Goal: Task Accomplishment & Management: Manage account settings

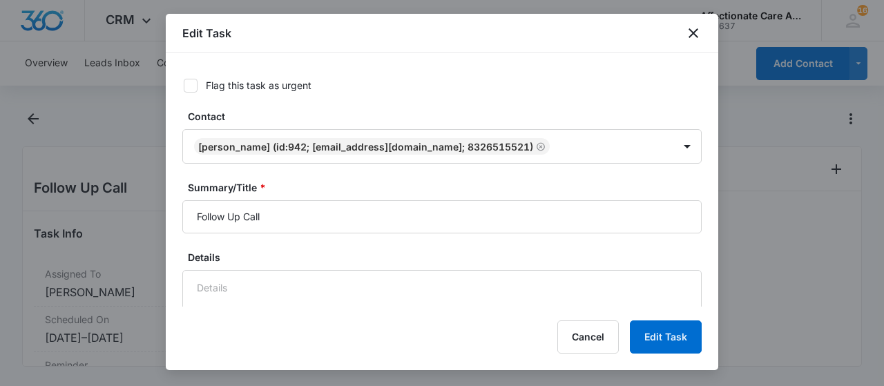
scroll to position [69, 0]
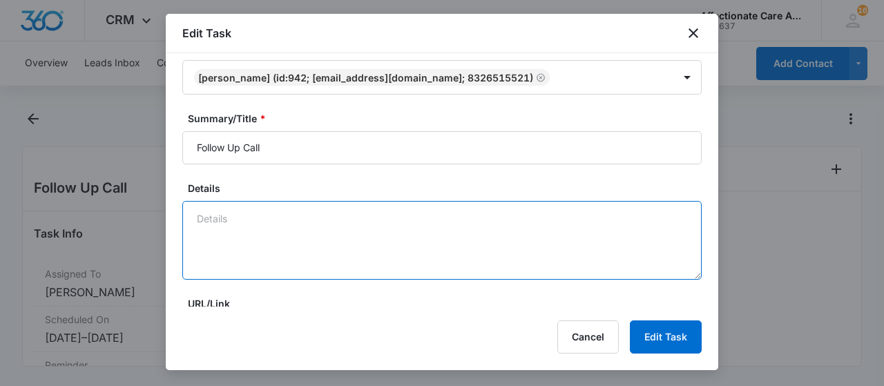
paste textarea "[DATE] - Outreach Note: Reached out to Ms. [PERSON_NAME] regarding her inquiry …"
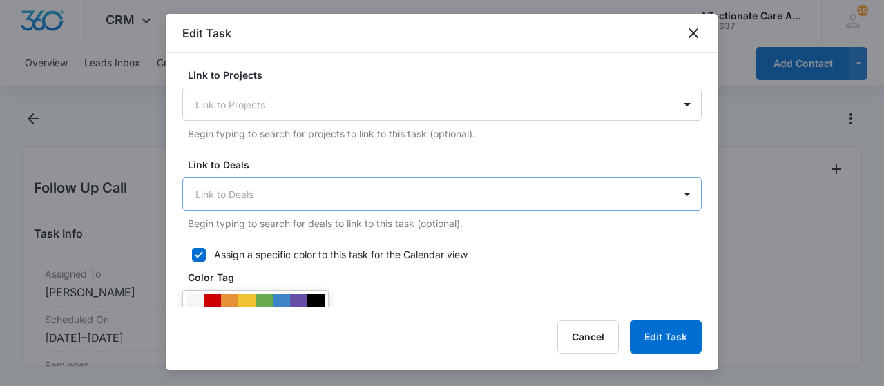
scroll to position [345, 0]
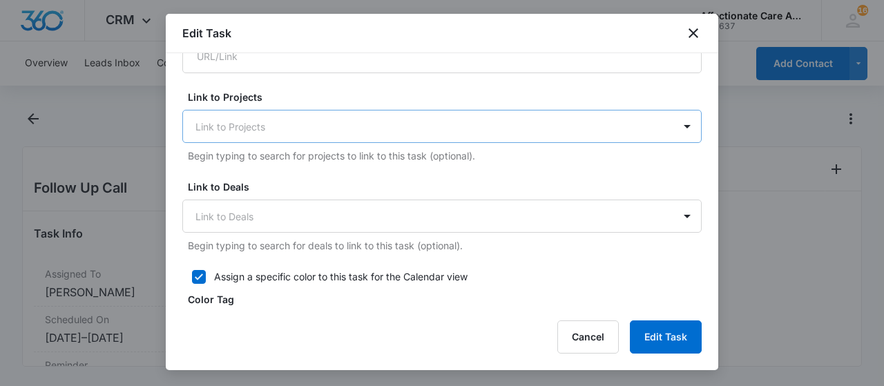
type textarea "[DATE] - Outreach Note: Reached out to Ms. [PERSON_NAME] regarding her inquiry …"
click at [238, 113] on div "Link to Projects" at bounding box center [428, 126] width 491 height 31
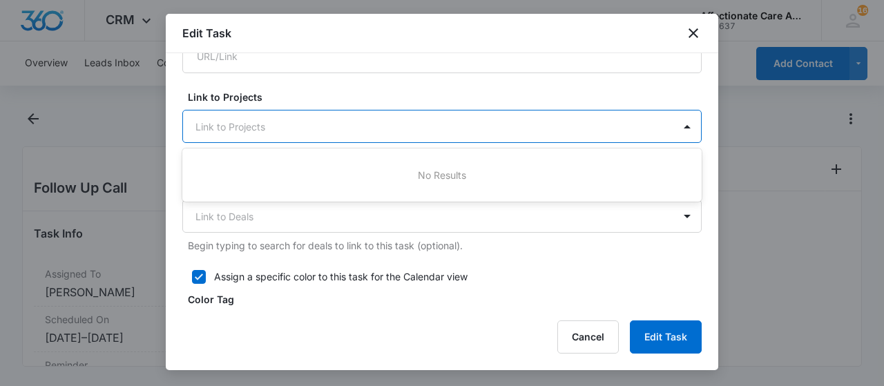
drag, startPoint x: 293, startPoint y: 117, endPoint x: 298, endPoint y: 125, distance: 9.0
click at [292, 118] on div at bounding box center [434, 126] width 477 height 17
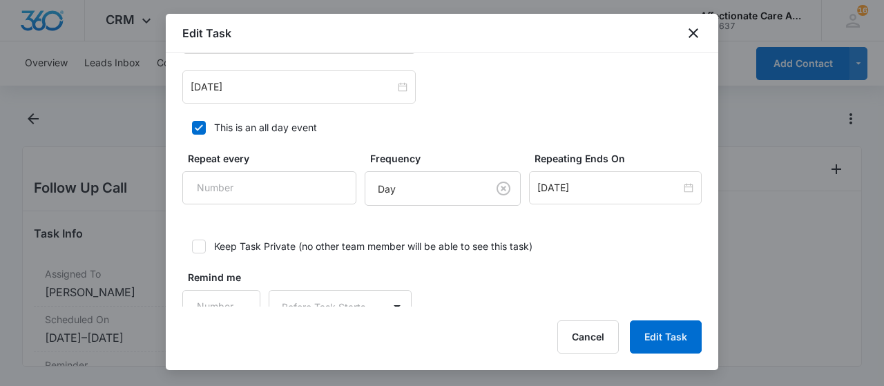
scroll to position [1000, 0]
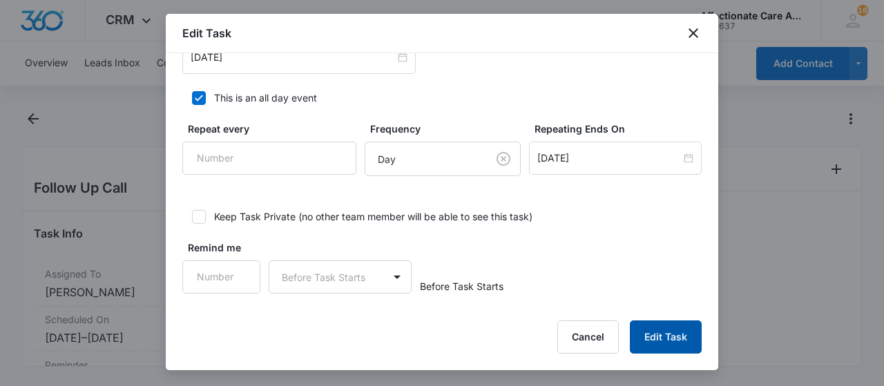
click at [668, 334] on button "Edit Task" at bounding box center [666, 337] width 72 height 33
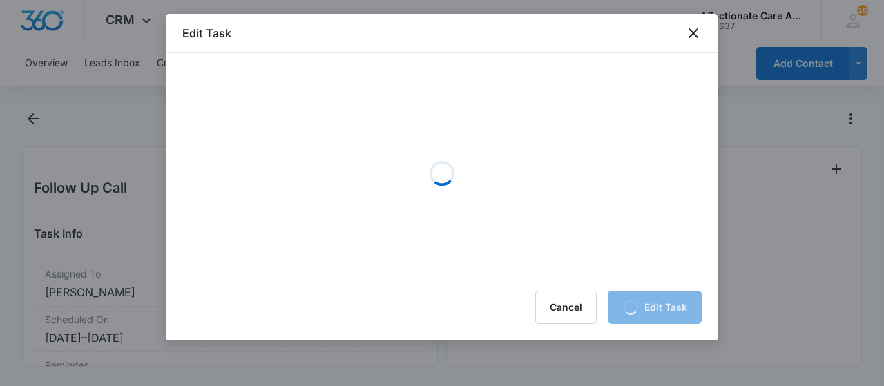
scroll to position [0, 0]
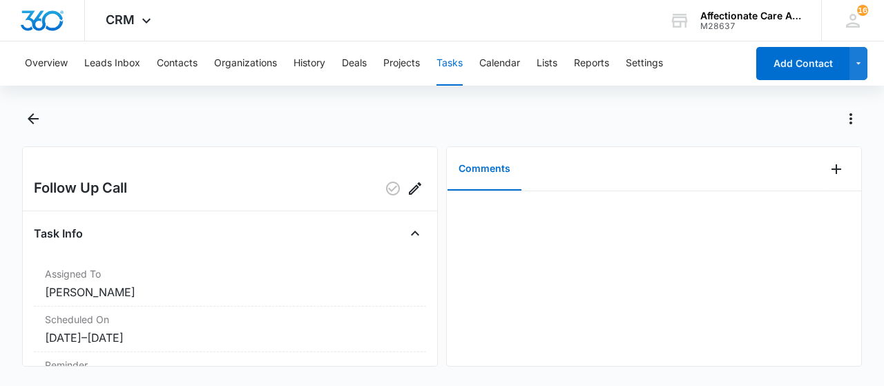
click at [449, 60] on button "Tasks" at bounding box center [450, 63] width 26 height 44
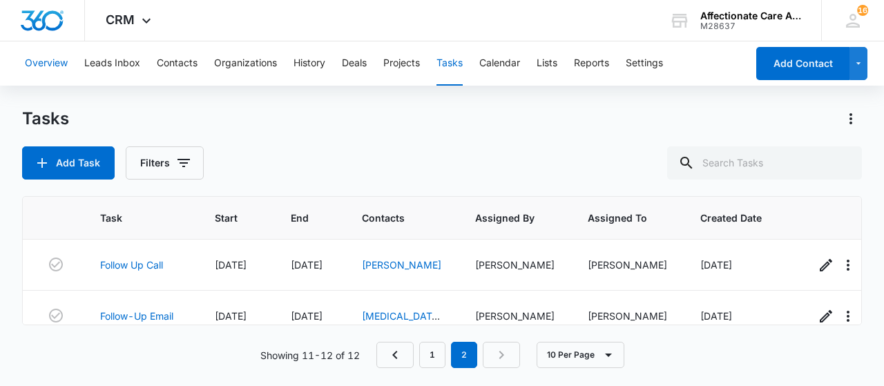
click at [46, 48] on button "Overview" at bounding box center [46, 63] width 43 height 44
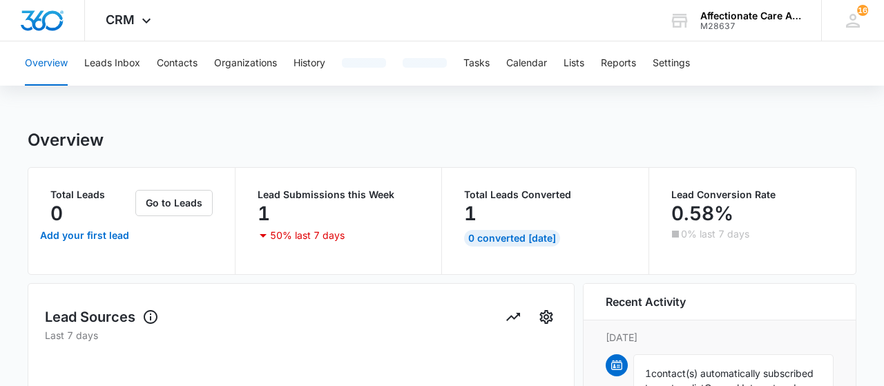
click at [47, 66] on button "Overview" at bounding box center [46, 63] width 43 height 44
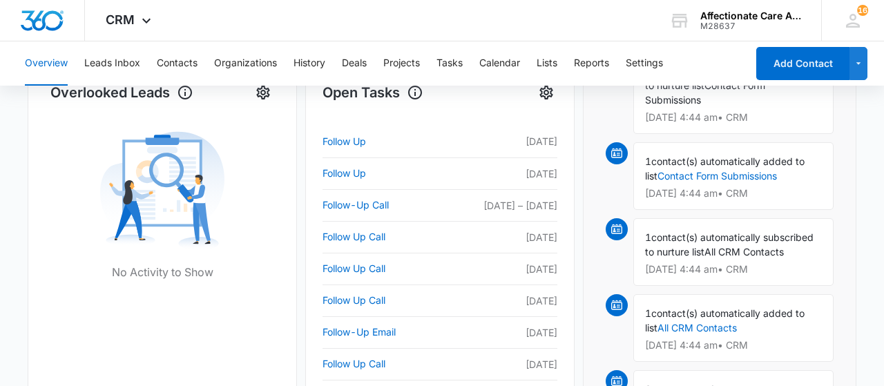
scroll to position [503, 0]
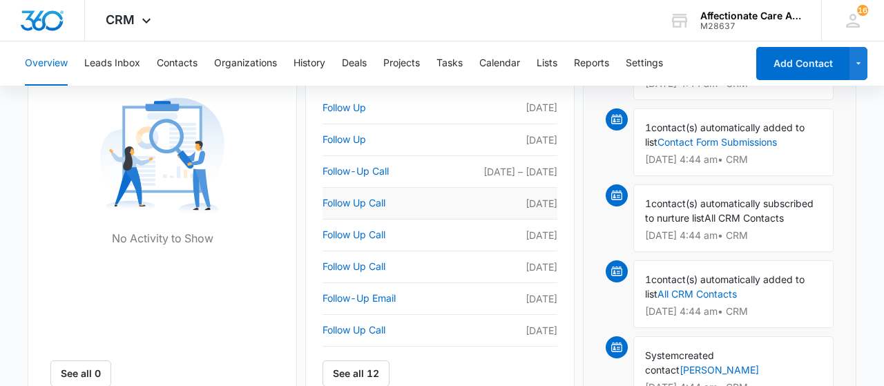
click at [359, 193] on td "Follow Up Call" at bounding box center [381, 203] width 117 height 32
drag, startPoint x: 346, startPoint y: 204, endPoint x: 339, endPoint y: 199, distance: 8.4
click at [341, 200] on link "Follow Up Call" at bounding box center [381, 203] width 117 height 17
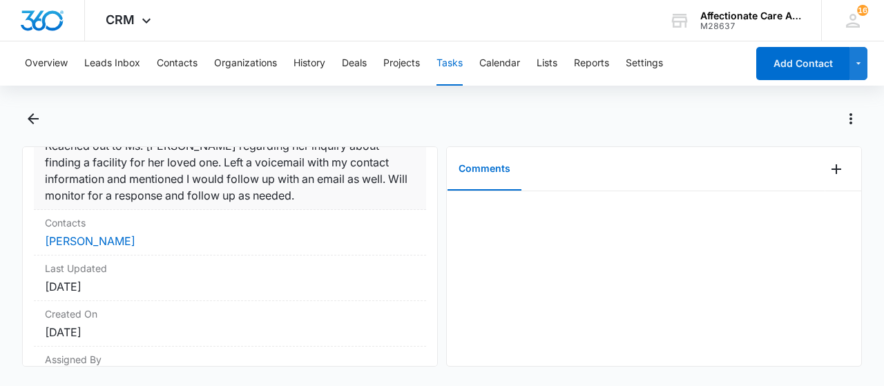
scroll to position [207, 0]
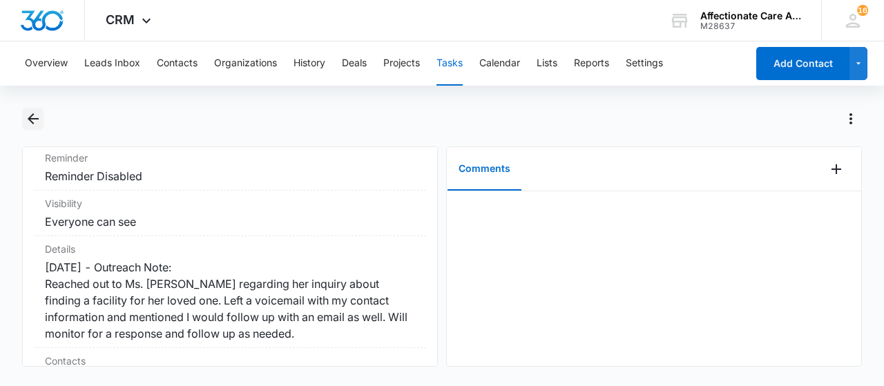
click at [24, 113] on button "Back" at bounding box center [32, 119] width 21 height 22
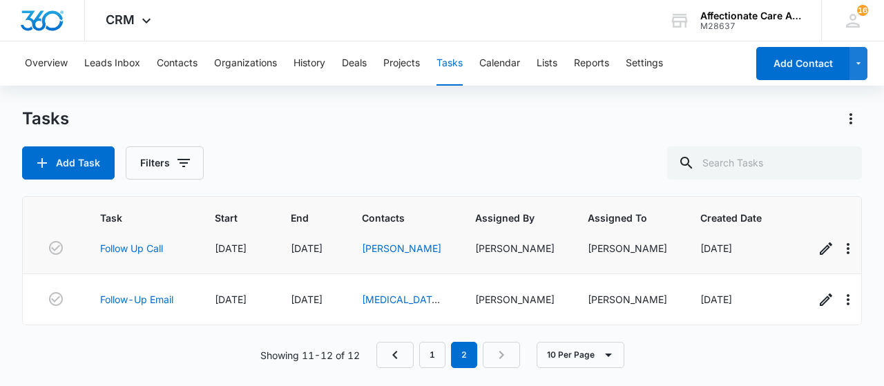
scroll to position [28, 0]
click at [48, 64] on button "Overview" at bounding box center [46, 63] width 43 height 44
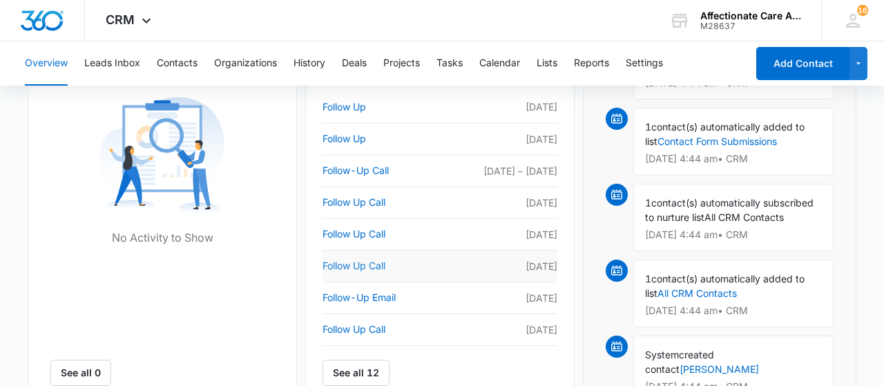
scroll to position [503, 0]
click at [378, 263] on link "Follow Up Call" at bounding box center [381, 266] width 117 height 17
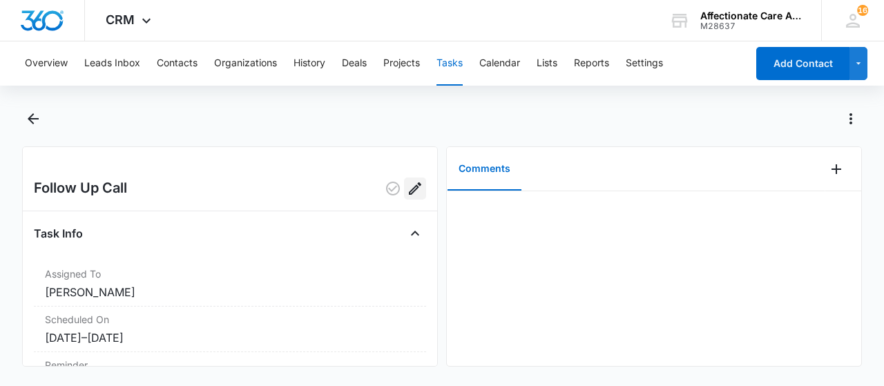
click at [411, 189] on icon "Edit" at bounding box center [415, 188] width 17 height 17
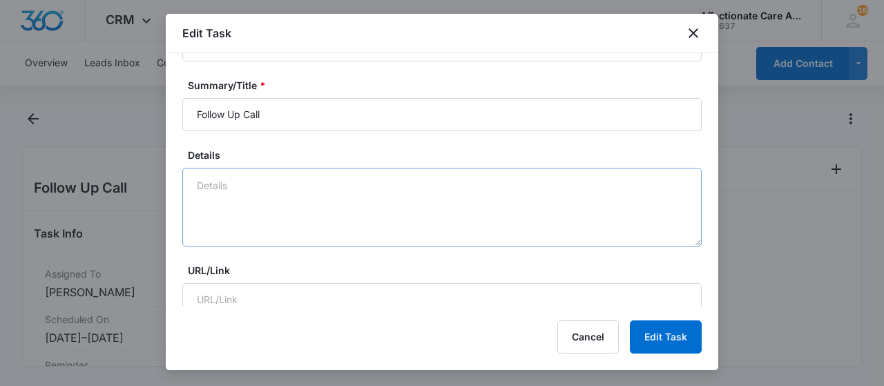
scroll to position [69, 0]
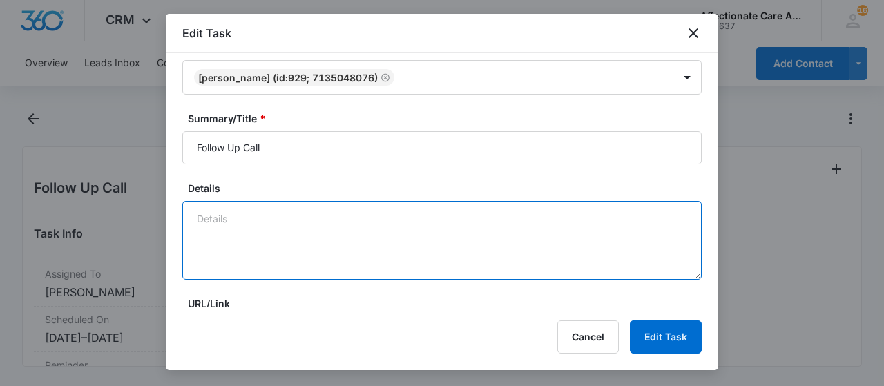
paste textarea "[DATE] - Follow-Up Call: Placed a follow-up call to [PERSON_NAME] to check in r…"
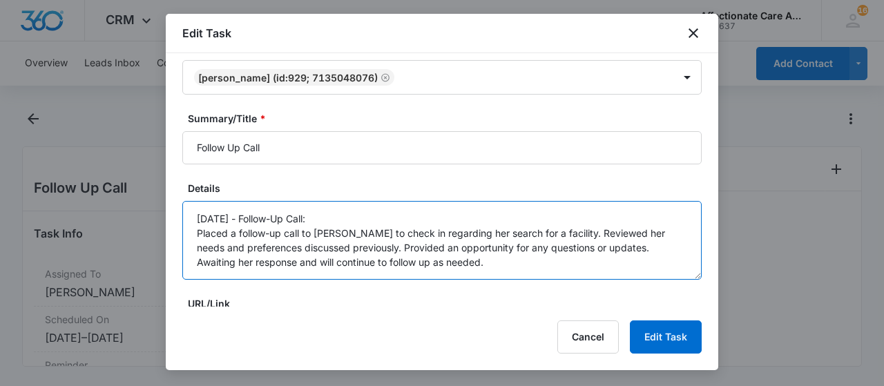
scroll to position [207, 0]
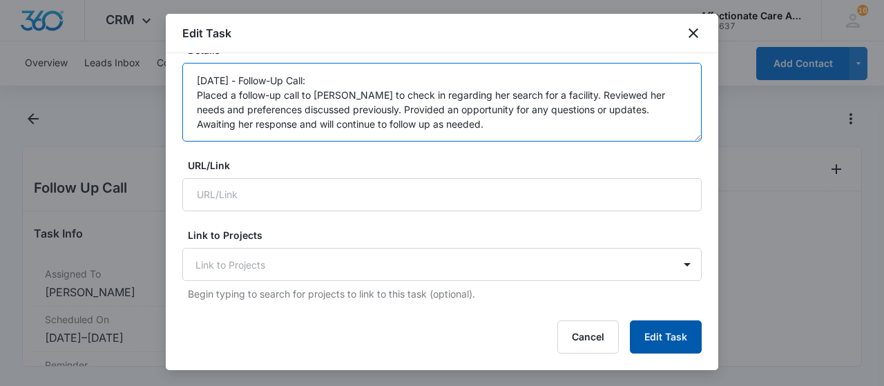
type textarea "[DATE] - Follow-Up Call: Placed a follow-up call to [PERSON_NAME] to check in r…"
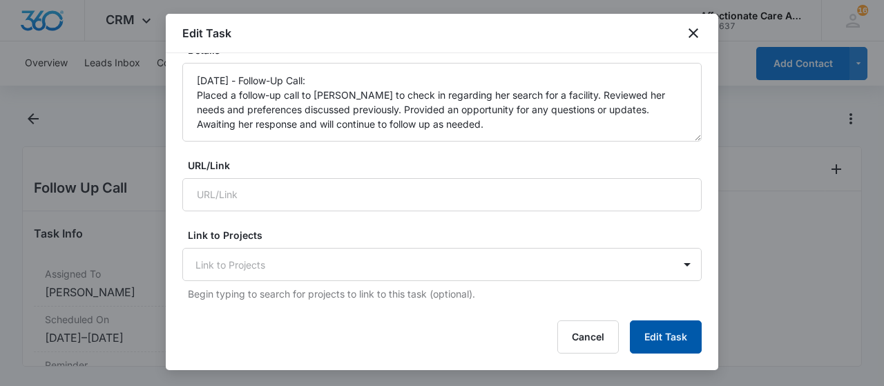
drag, startPoint x: 661, startPoint y: 347, endPoint x: 632, endPoint y: 371, distance: 37.8
click at [660, 349] on button "Edit Task" at bounding box center [666, 337] width 72 height 33
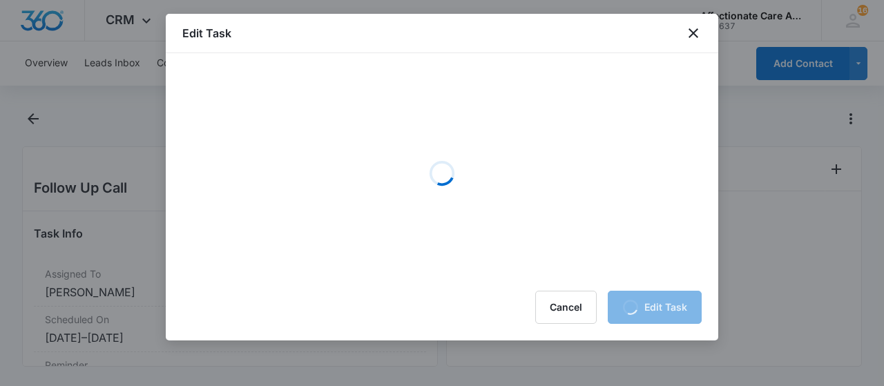
scroll to position [0, 0]
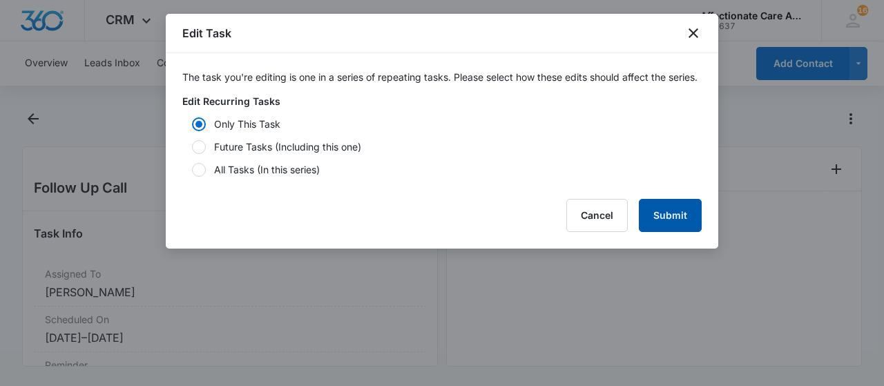
click at [686, 232] on button "Submit" at bounding box center [670, 215] width 63 height 33
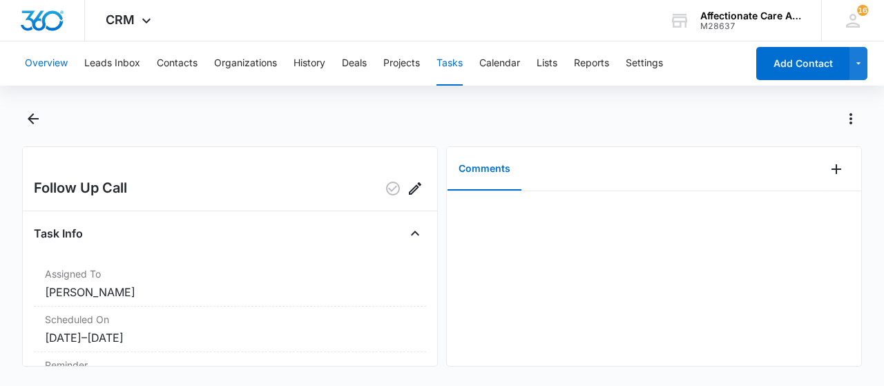
click at [41, 61] on button "Overview" at bounding box center [46, 63] width 43 height 44
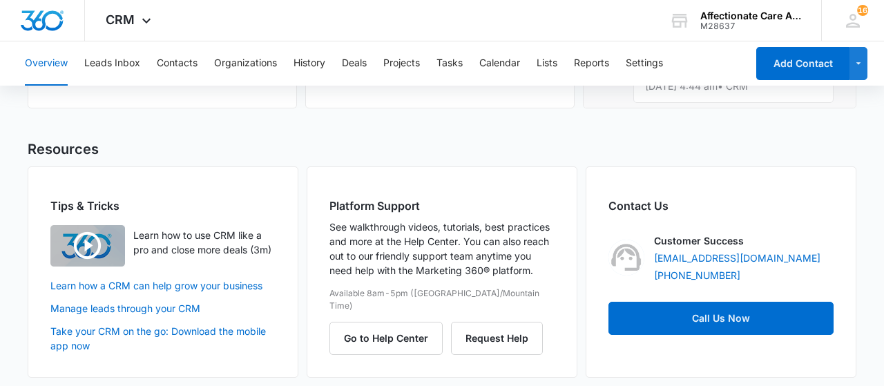
scroll to position [449, 0]
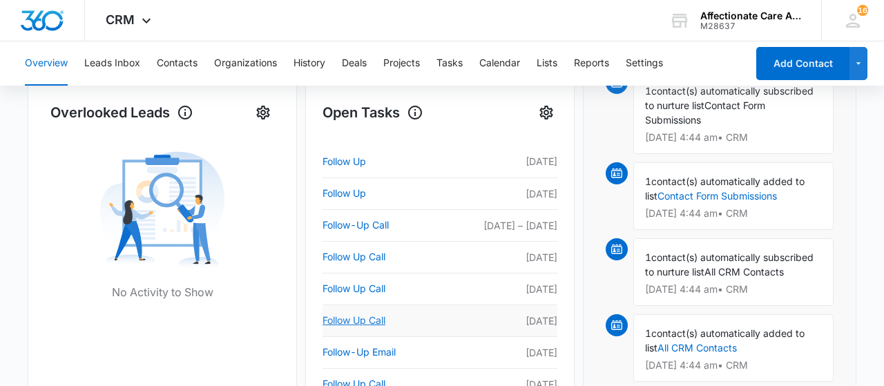
click at [371, 317] on link "Follow Up Call" at bounding box center [381, 320] width 117 height 17
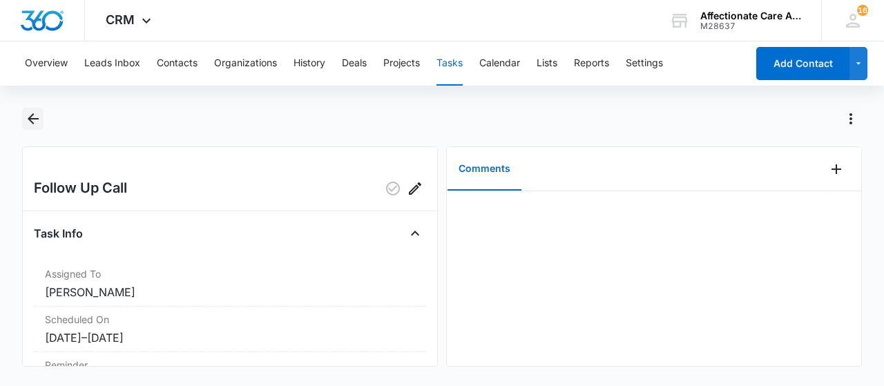
click at [30, 122] on icon "Back" at bounding box center [33, 118] width 11 height 11
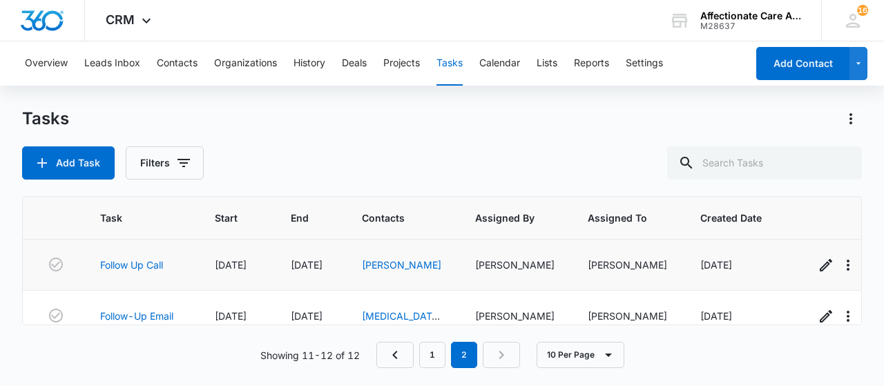
scroll to position [28, 0]
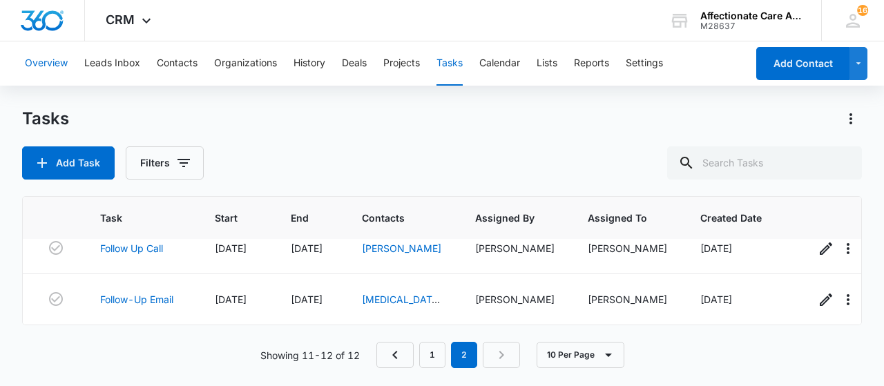
drag, startPoint x: 44, startPoint y: 62, endPoint x: 81, endPoint y: 61, distance: 37.3
click at [48, 61] on button "Overview" at bounding box center [46, 63] width 43 height 44
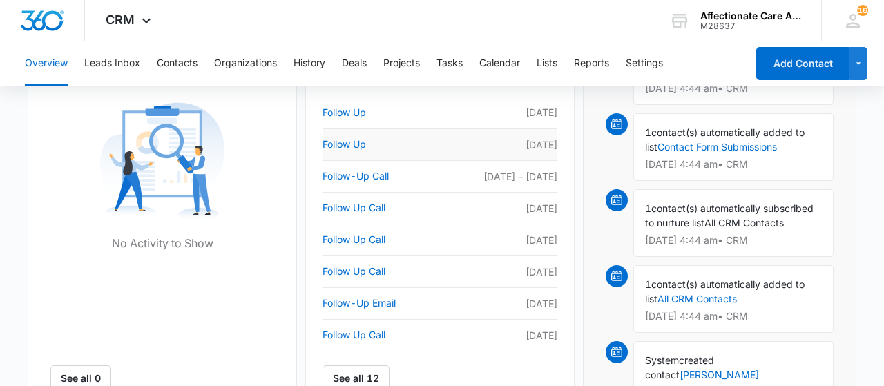
scroll to position [647, 0]
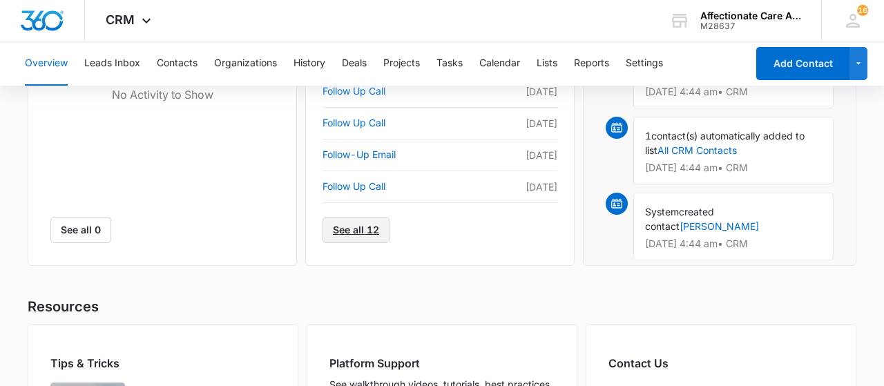
click at [363, 234] on link "See all 12" at bounding box center [356, 230] width 67 height 26
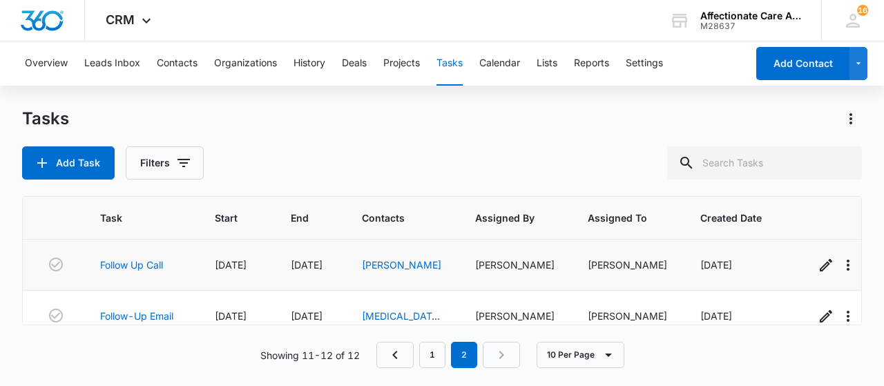
scroll to position [28, 0]
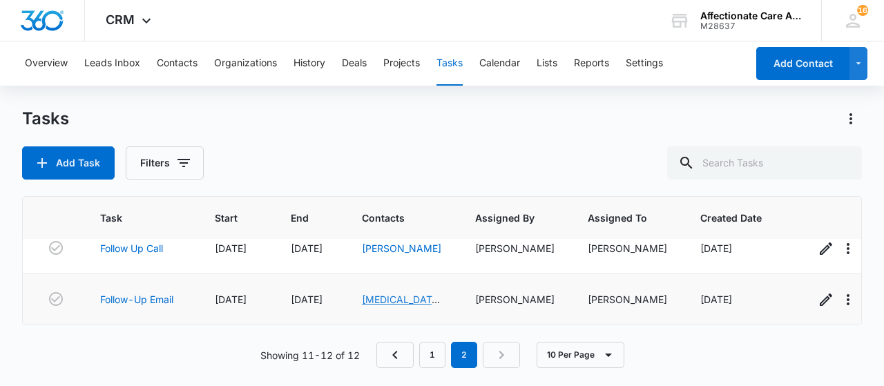
click at [403, 296] on link "[MEDICAL_DATA][PERSON_NAME]" at bounding box center [402, 307] width 80 height 26
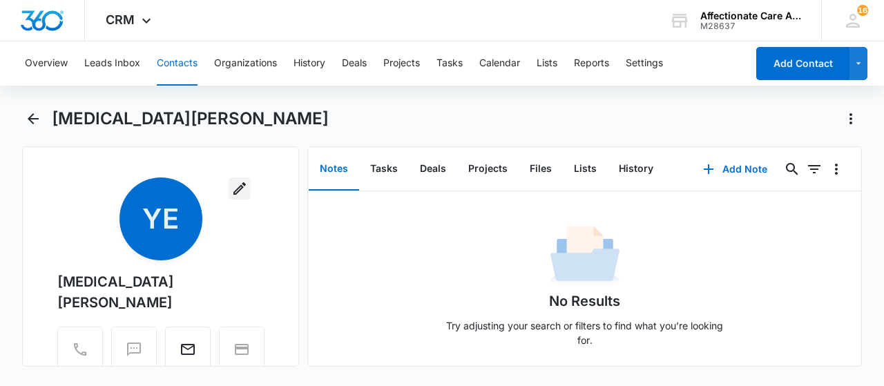
click at [240, 191] on icon "button" at bounding box center [239, 188] width 17 height 17
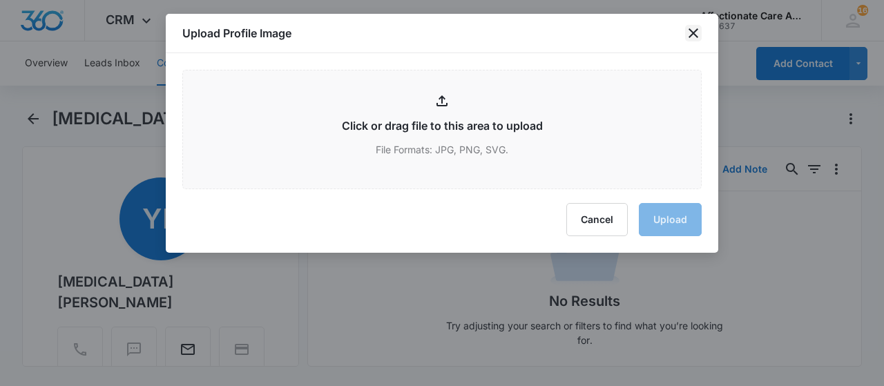
drag, startPoint x: 693, startPoint y: 34, endPoint x: 683, endPoint y: 37, distance: 10.1
click at [691, 33] on icon "close" at bounding box center [693, 33] width 17 height 17
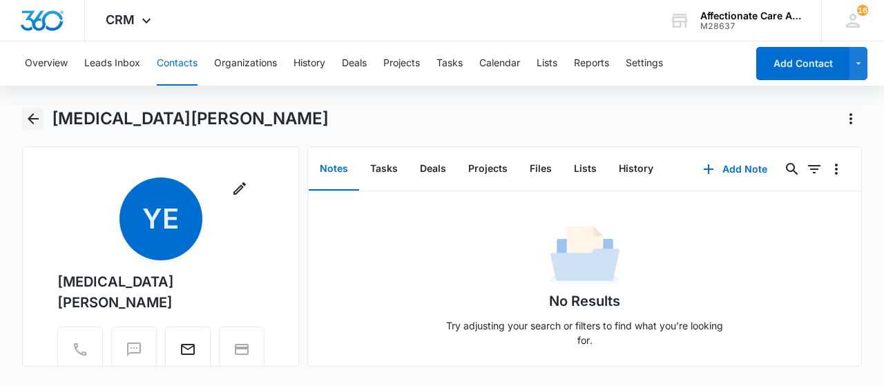
click at [34, 120] on icon "Back" at bounding box center [33, 119] width 17 height 17
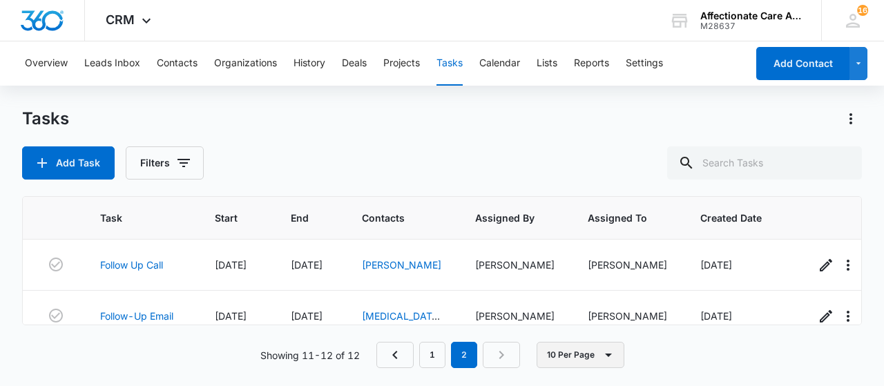
click at [608, 354] on icon "button" at bounding box center [608, 355] width 17 height 17
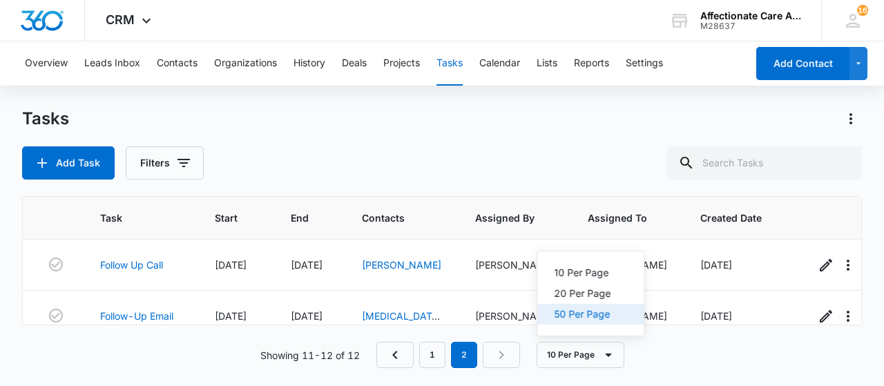
click at [594, 314] on div "50 Per Page" at bounding box center [582, 315] width 57 height 10
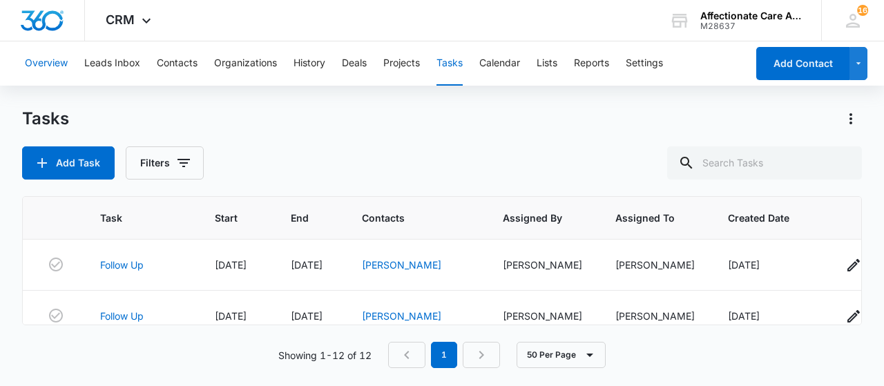
click at [44, 59] on button "Overview" at bounding box center [46, 63] width 43 height 44
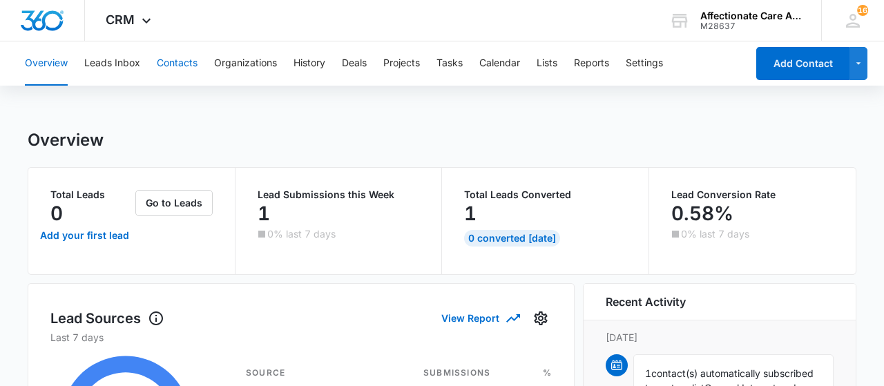
click at [172, 69] on button "Contacts" at bounding box center [177, 63] width 41 height 44
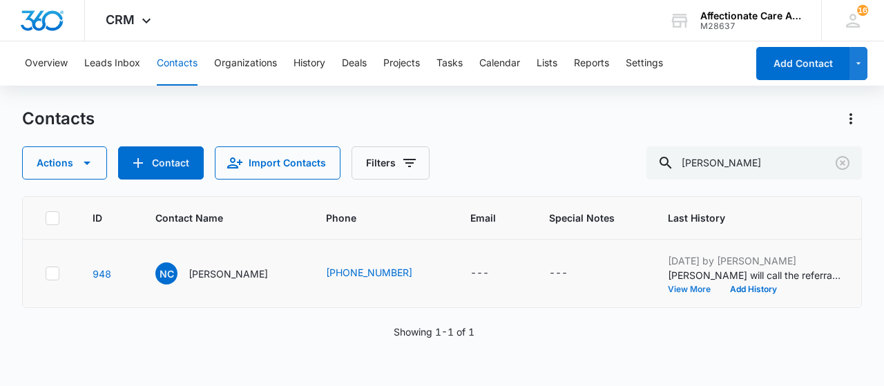
click at [668, 288] on button "View More" at bounding box center [694, 289] width 53 height 8
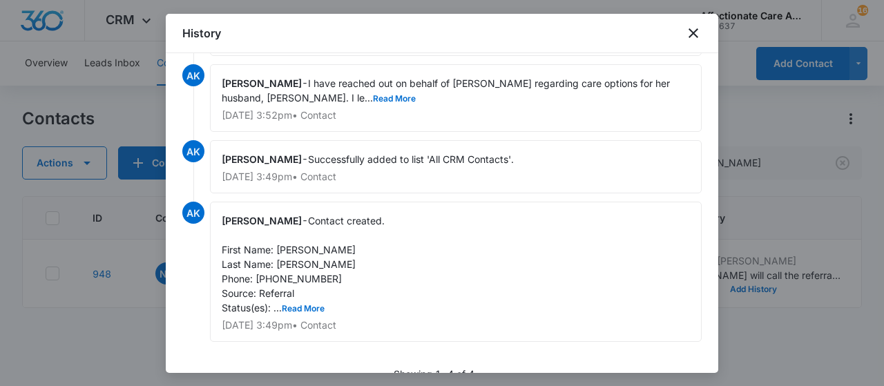
scroll to position [69, 0]
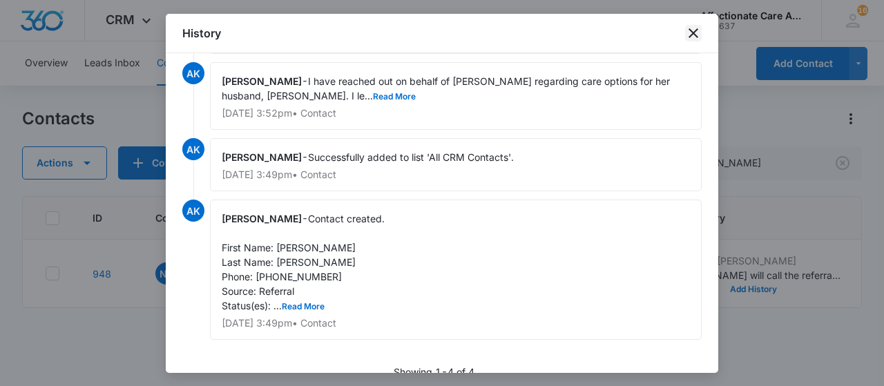
click at [696, 26] on icon "close" at bounding box center [693, 33] width 17 height 17
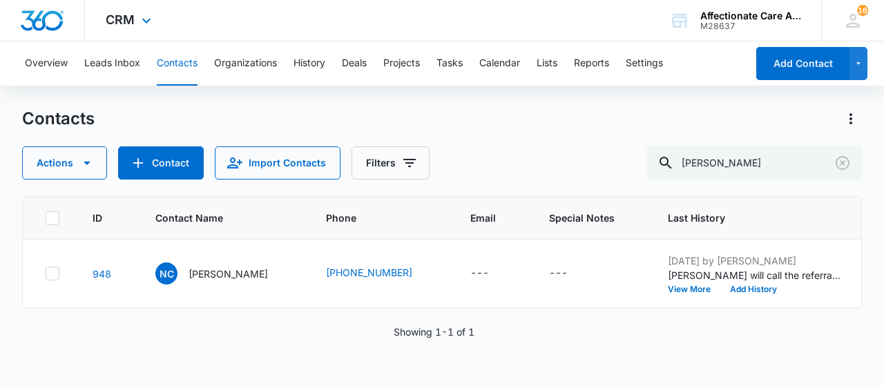
click at [176, 14] on div "CRM Apps Reputation Websites Forms CRM Email Social Shop Payments POS Content A…" at bounding box center [442, 20] width 884 height 41
